Goal: Task Accomplishment & Management: Complete application form

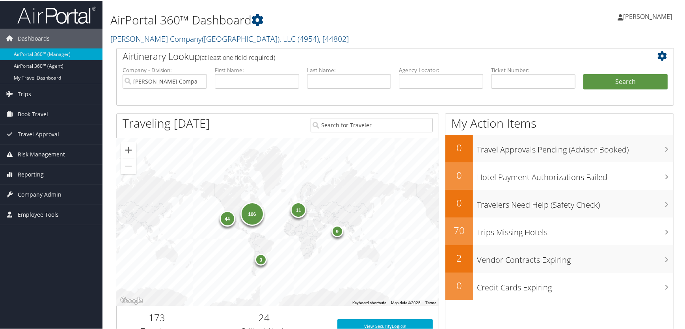
click at [294, 33] on h2 "Nielsen Company(US), LLC ( 4954 ) , [ 44802 ]" at bounding box center [299, 37] width 379 height 13
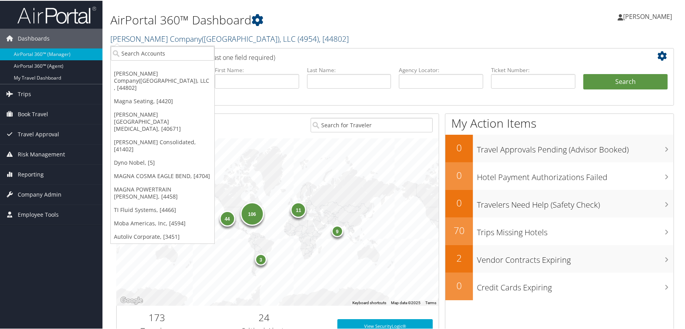
click at [187, 34] on link "Nielsen Company(US), LLC ( 4954 ) , [ 44802 ]" at bounding box center [229, 38] width 238 height 11
click at [156, 52] on input "search" at bounding box center [163, 52] width 104 height 15
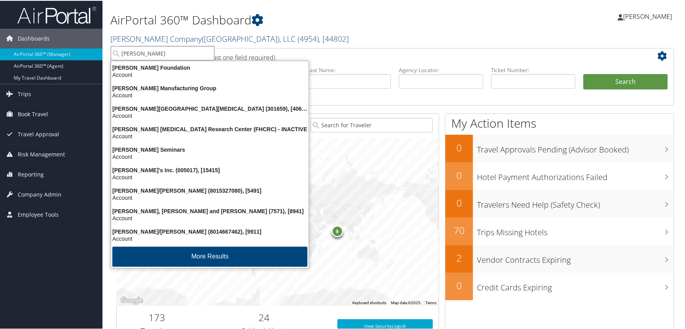
type input "fred hut"
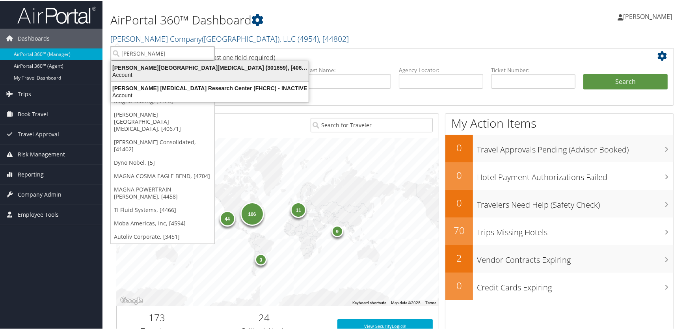
click at [165, 71] on div "Account" at bounding box center [209, 74] width 207 height 7
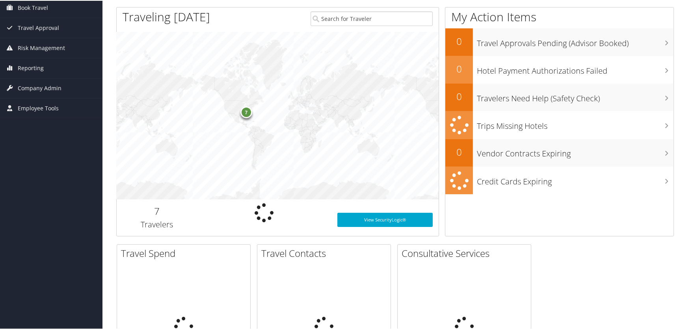
scroll to position [107, 0]
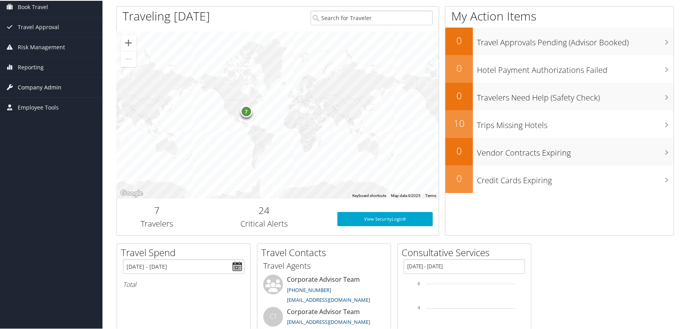
click at [28, 85] on span "Company Admin" at bounding box center [40, 87] width 44 height 20
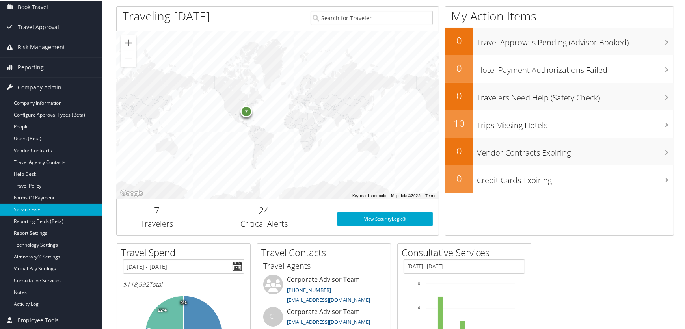
click at [32, 206] on link "Service Fees" at bounding box center [51, 209] width 102 height 12
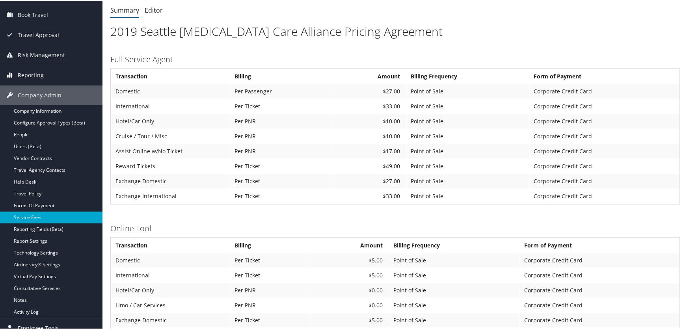
scroll to position [71, 0]
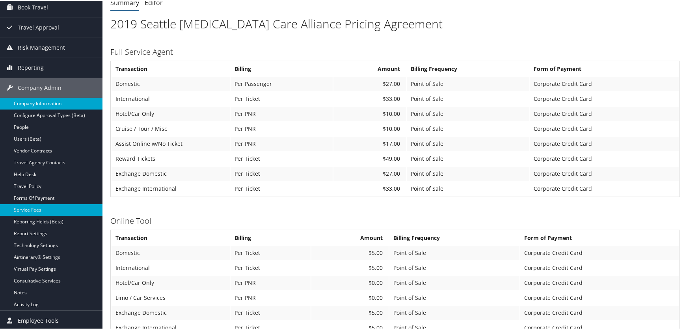
click at [34, 101] on link "Company Information" at bounding box center [51, 103] width 102 height 12
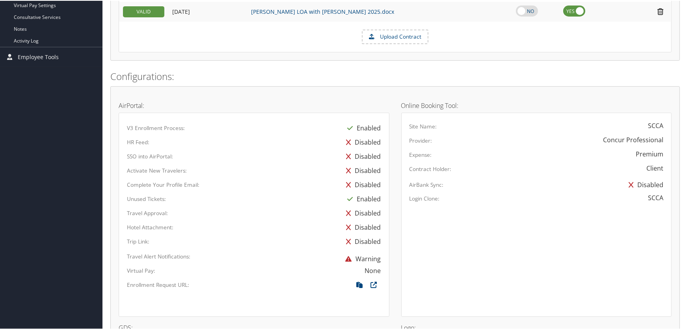
scroll to position [251, 0]
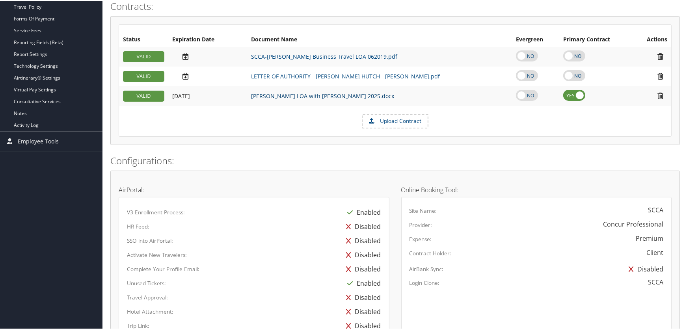
click at [284, 98] on link "Fred Hutch LOA with Christopherson 2025.docx" at bounding box center [322, 94] width 143 height 7
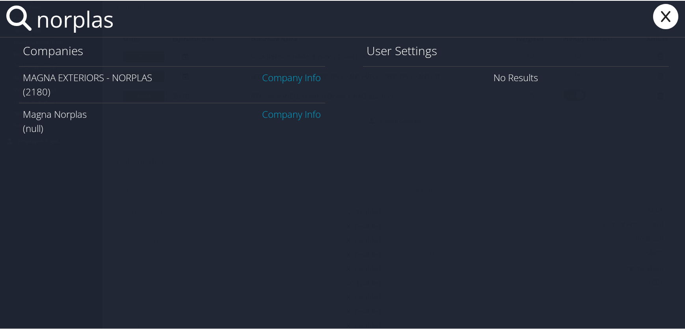
type input "norplas"
click at [295, 78] on link "Company Info" at bounding box center [291, 76] width 59 height 13
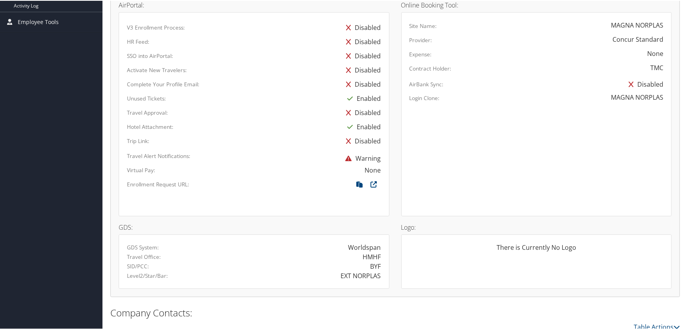
scroll to position [420, 0]
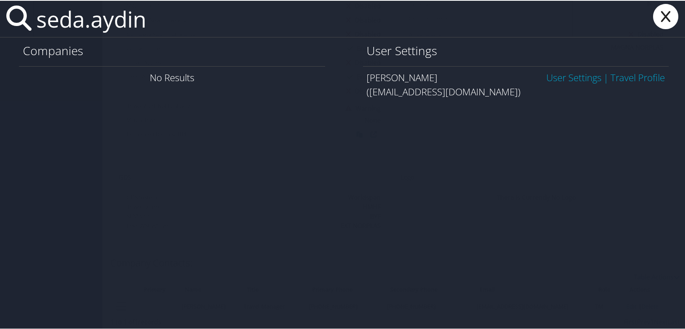
type input "seda.aydin"
click at [564, 77] on link "User Settings" at bounding box center [573, 76] width 55 height 13
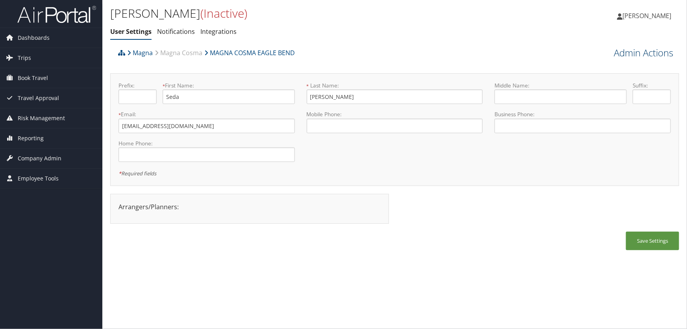
click at [631, 51] on link "Admin Actions" at bounding box center [643, 52] width 59 height 13
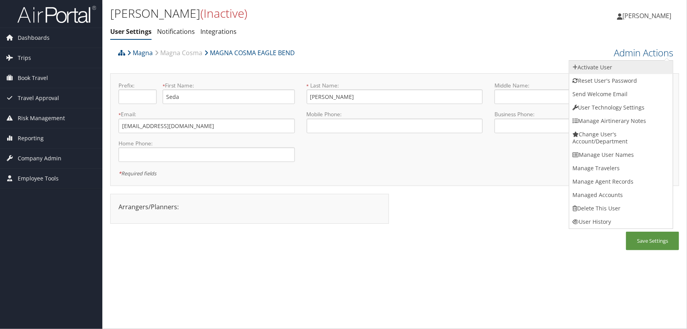
click at [604, 68] on link "Activate User" at bounding box center [622, 67] width 104 height 13
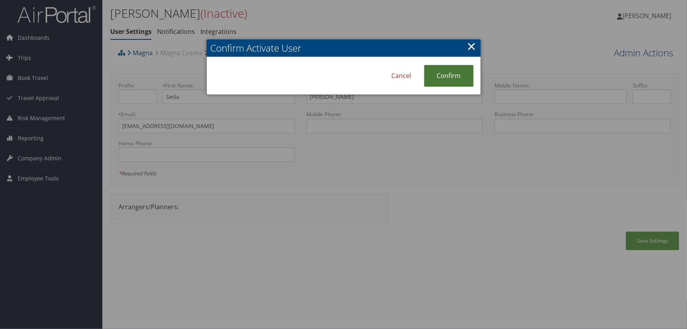
click at [453, 73] on link "Confirm" at bounding box center [449, 76] width 50 height 22
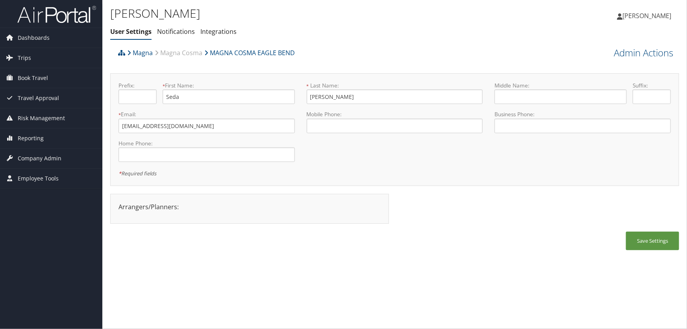
click at [368, 268] on div "[PERSON_NAME] User Settings Notifications Integrations User Settings Notificati…" at bounding box center [394, 164] width 585 height 329
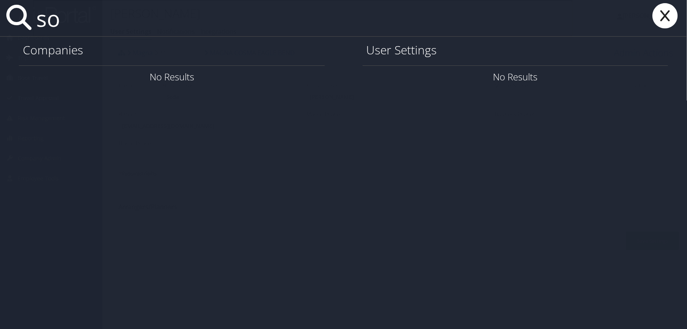
type input "s"
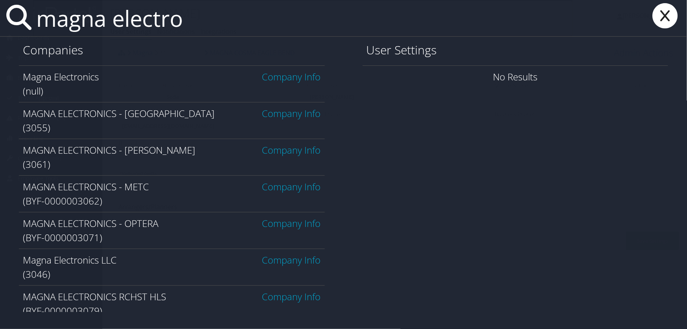
type input "magna electro"
click at [295, 115] on link "Company Info" at bounding box center [291, 113] width 59 height 13
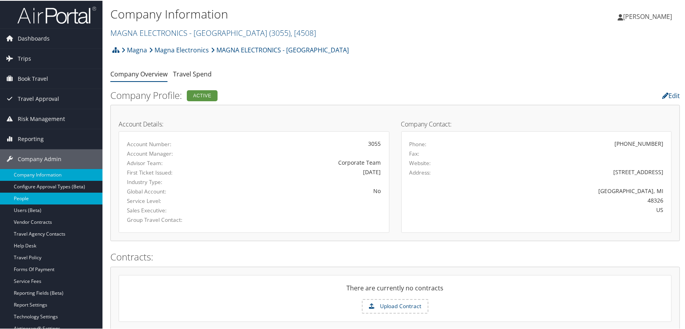
click at [21, 197] on link "People" at bounding box center [51, 198] width 102 height 12
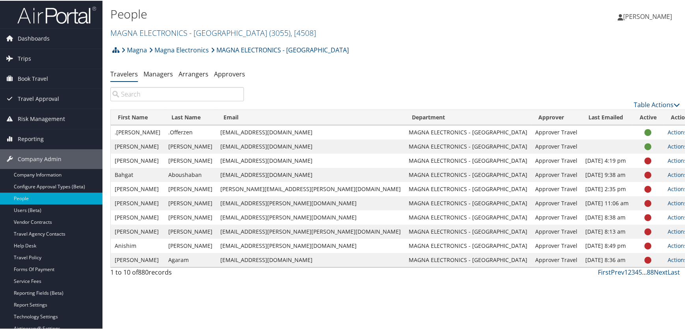
click at [169, 96] on input "search" at bounding box center [177, 93] width 134 height 14
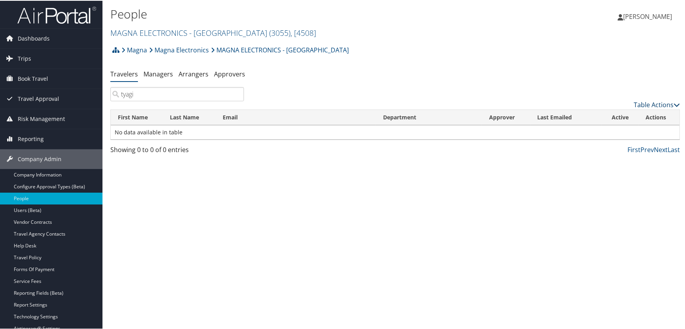
type input "tyagi"
click at [640, 102] on link "Table Actions" at bounding box center [656, 104] width 46 height 9
click at [599, 117] on link "Add New User" at bounding box center [625, 115] width 104 height 13
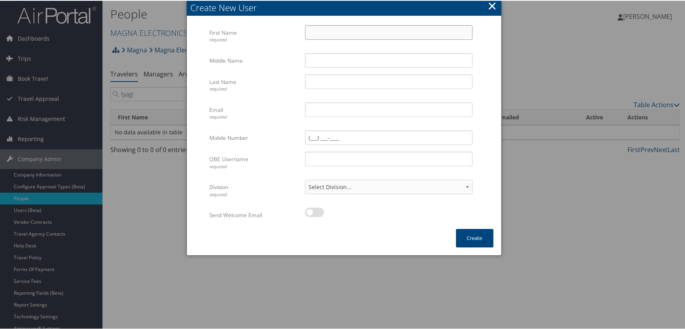
click at [319, 30] on input "First Name required" at bounding box center [388, 31] width 167 height 15
type input "[PERSON_NAME]"
type input "T"
type input "Tyagi"
type input "[PERSON_NAME][EMAIL_ADDRESS][DOMAIN_NAME]"
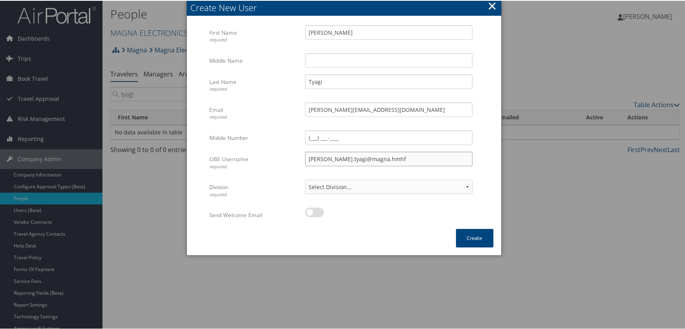
type input "[PERSON_NAME].tyagi@magna.hmhf"
click at [465, 186] on select "Select Division... Division: MAGNA ELECTRONICS - AUBURN Division: Default Trave…" at bounding box center [388, 186] width 167 height 15
select select "43729"
click at [305, 179] on select "Select Division... Division: MAGNA ELECTRONICS - AUBURN Division: Default Trave…" at bounding box center [388, 186] width 167 height 15
click at [318, 211] on label at bounding box center [314, 211] width 19 height 9
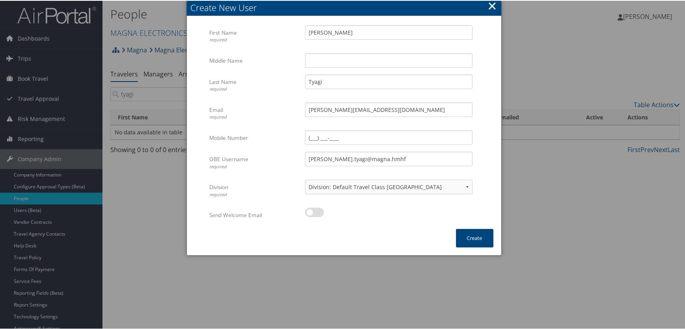
click at [314, 211] on input "checkbox" at bounding box center [311, 212] width 5 height 5
checkbox input "true"
click at [468, 232] on button "Create" at bounding box center [474, 237] width 37 height 19
